Goal: Navigation & Orientation: Find specific page/section

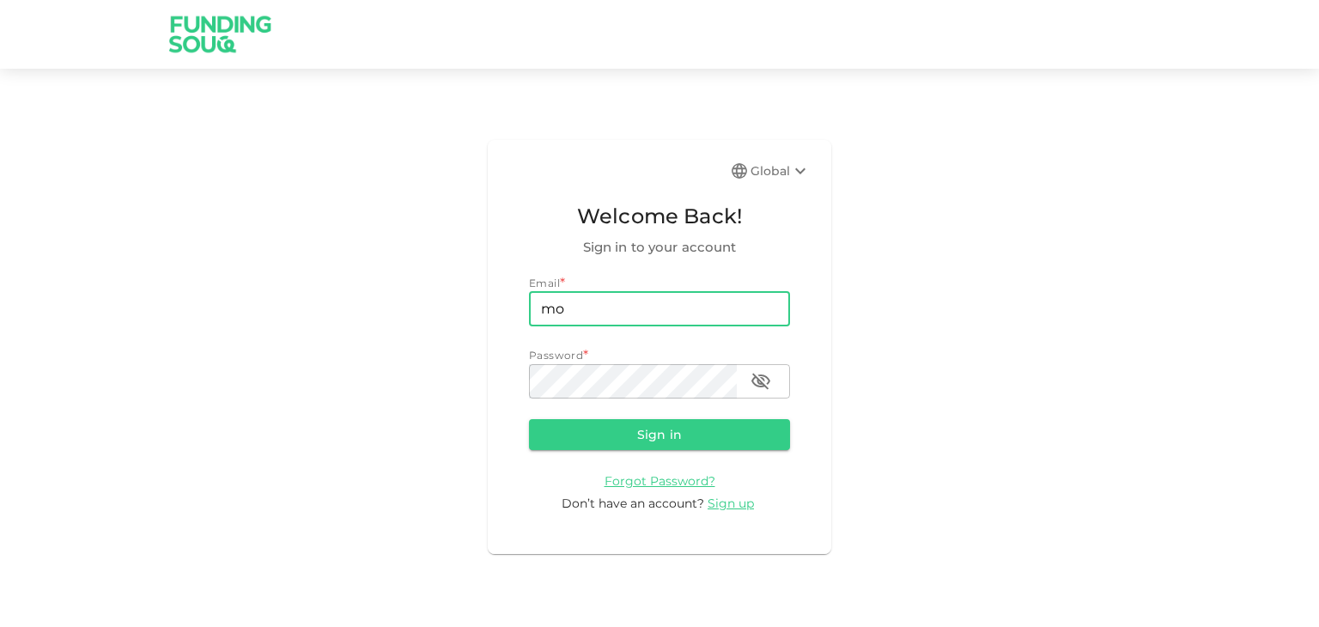
type input "[EMAIL_ADDRESS][DOMAIN_NAME]"
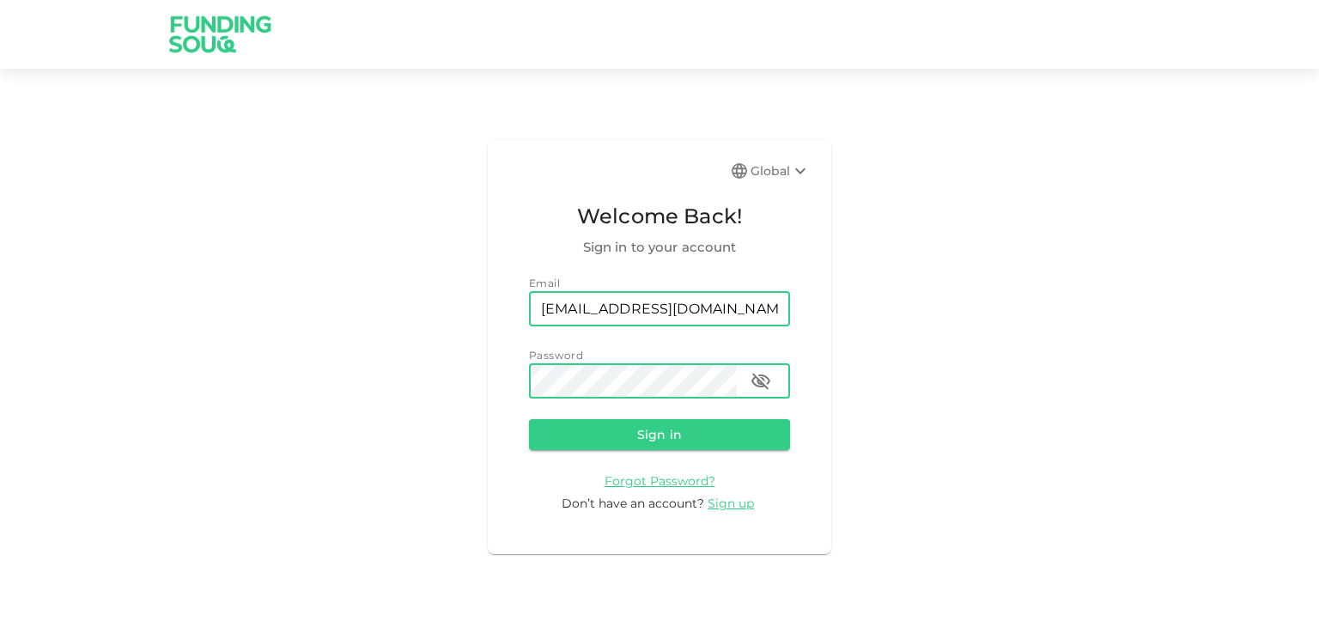
click at [529, 419] on button "Sign in" at bounding box center [659, 434] width 261 height 31
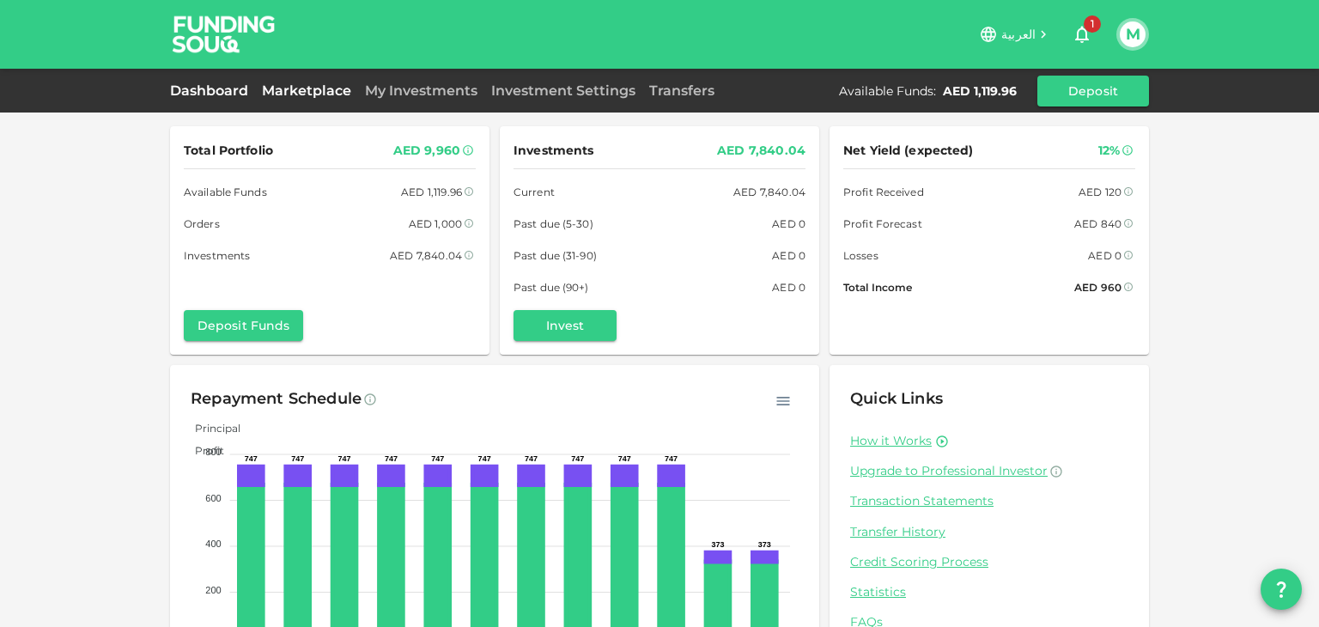
click at [278, 86] on link "Marketplace" at bounding box center [306, 90] width 103 height 16
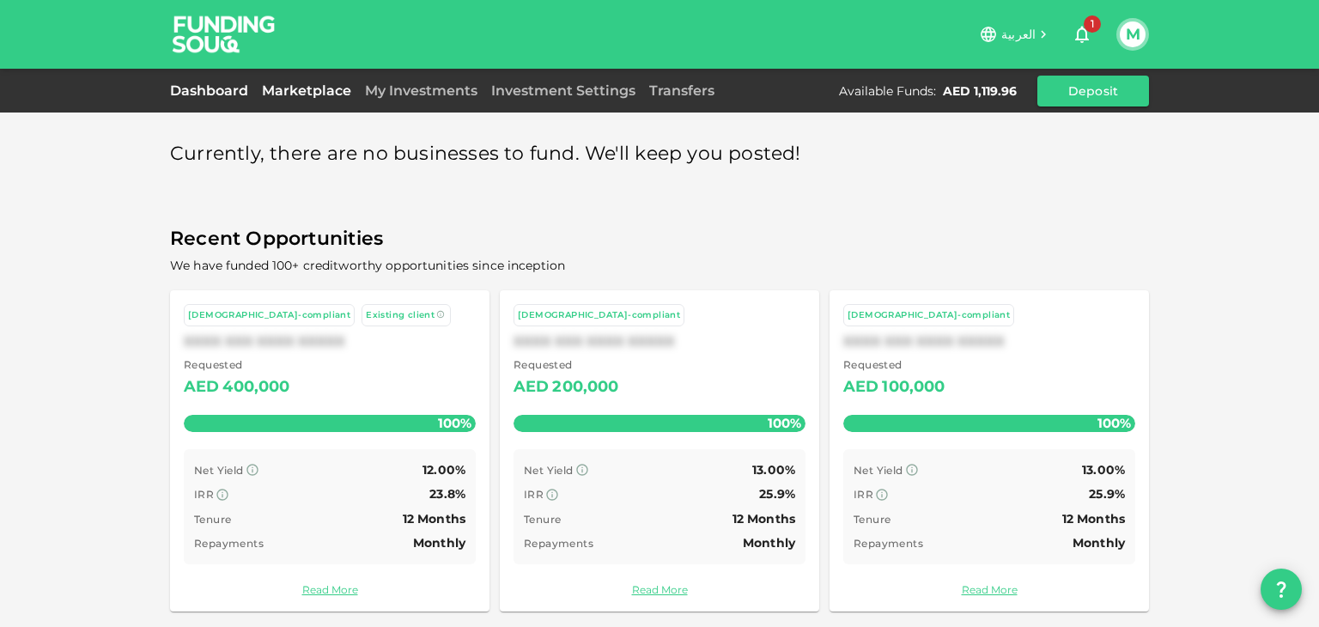
click at [226, 87] on link "Dashboard" at bounding box center [212, 90] width 85 height 16
